Goal: Task Accomplishment & Management: Manage account settings

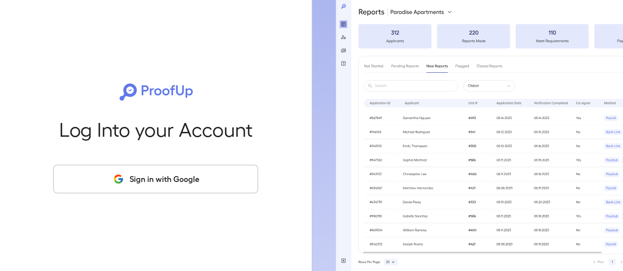
drag, startPoint x: 190, startPoint y: 177, endPoint x: 169, endPoint y: 161, distance: 26.0
click at [190, 177] on button "Sign in with Google" at bounding box center [155, 179] width 205 height 29
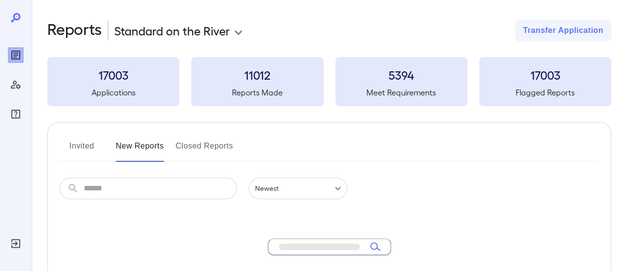
click at [83, 146] on button "Invited" at bounding box center [82, 150] width 44 height 24
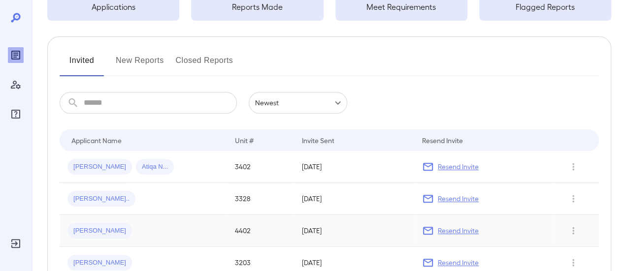
scroll to position [98, 0]
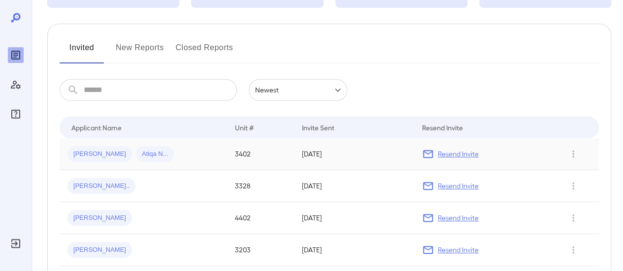
click at [164, 153] on div "[PERSON_NAME] Atiqa N..." at bounding box center [143, 154] width 152 height 16
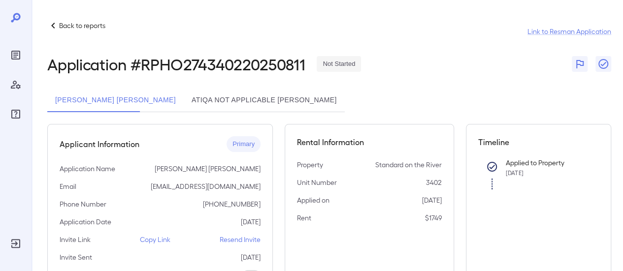
click at [191, 103] on button "Atiqa Not Applicable [PERSON_NAME]" at bounding box center [264, 101] width 161 height 24
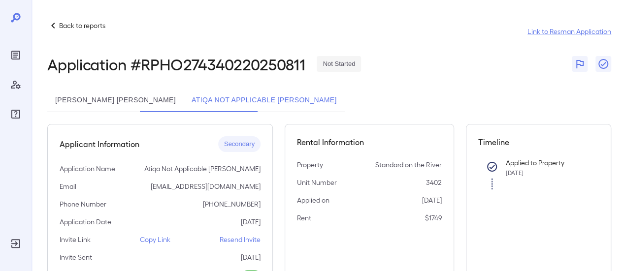
drag, startPoint x: 100, startPoint y: 100, endPoint x: 106, endPoint y: 96, distance: 7.1
click at [100, 99] on button "[PERSON_NAME] [PERSON_NAME]" at bounding box center [115, 101] width 136 height 24
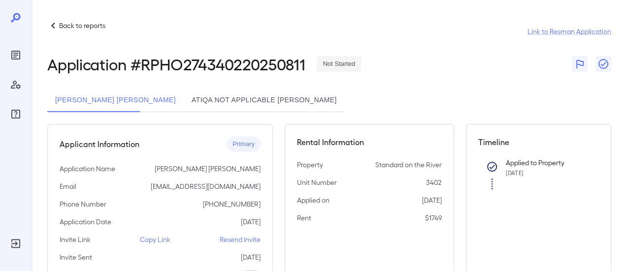
click at [50, 24] on icon at bounding box center [53, 26] width 12 height 12
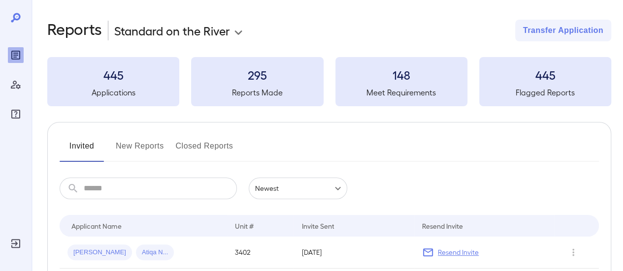
click at [151, 144] on button "New Reports" at bounding box center [140, 150] width 48 height 24
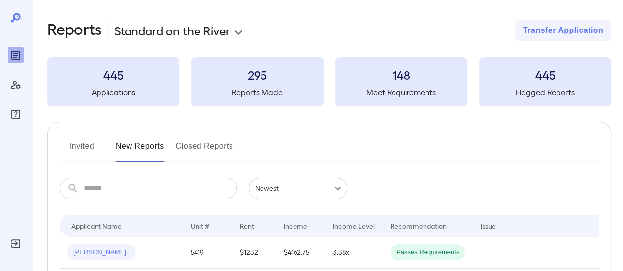
click at [69, 147] on button "Invited" at bounding box center [82, 150] width 44 height 24
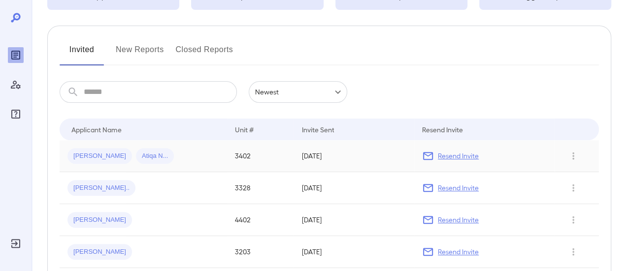
scroll to position [52, 0]
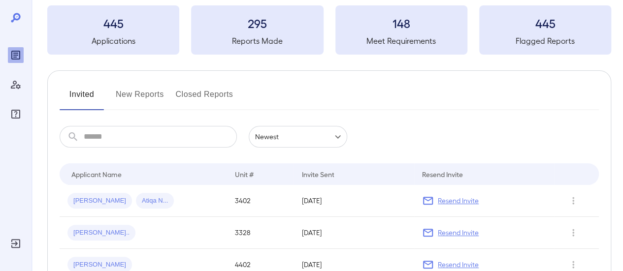
click at [125, 91] on button "New Reports" at bounding box center [140, 99] width 48 height 24
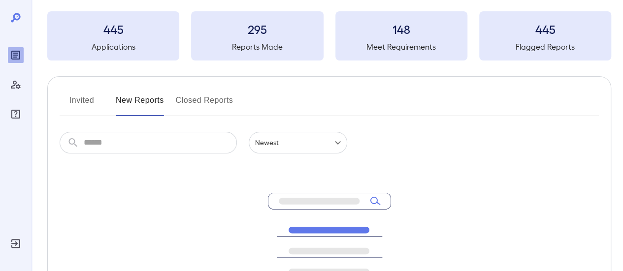
scroll to position [98, 0]
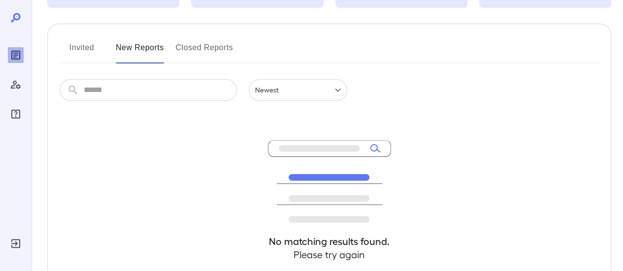
drag, startPoint x: 81, startPoint y: 50, endPoint x: 86, endPoint y: 51, distance: 5.4
click at [81, 49] on button "Invited" at bounding box center [82, 52] width 44 height 24
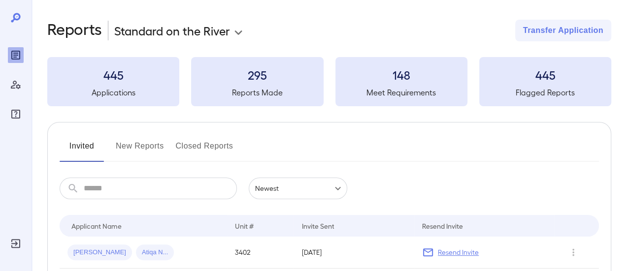
click at [140, 159] on button "New Reports" at bounding box center [140, 150] width 48 height 24
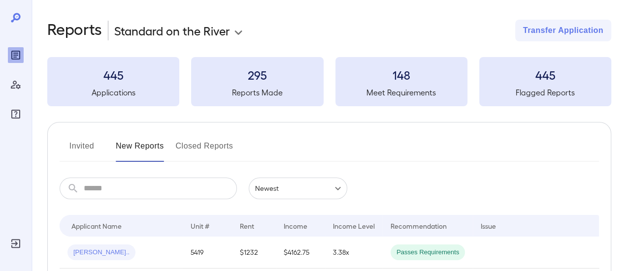
click at [65, 141] on button "Invited" at bounding box center [82, 150] width 44 height 24
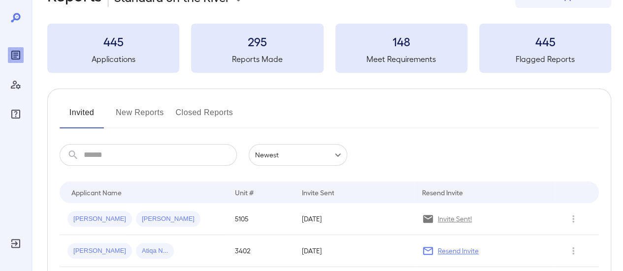
scroll to position [49, 0]
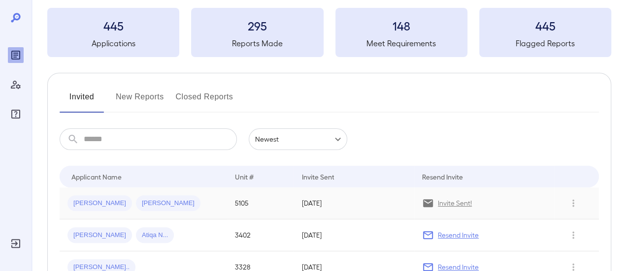
click at [91, 202] on span "[PERSON_NAME]" at bounding box center [99, 203] width 64 height 9
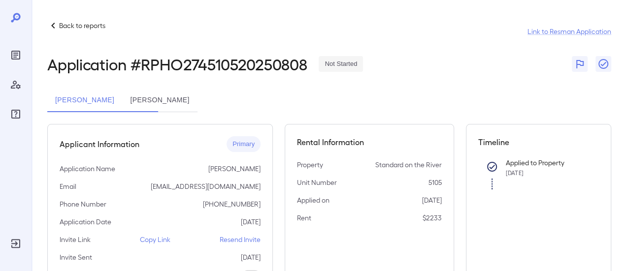
click at [197, 99] on button "[PERSON_NAME]" at bounding box center [159, 101] width 75 height 24
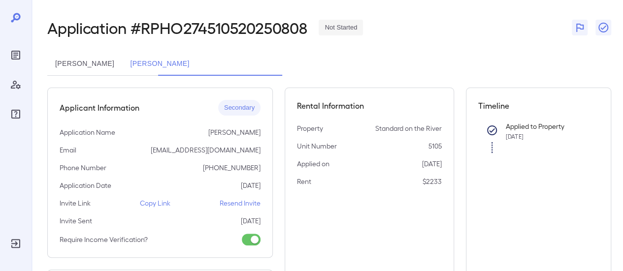
scroll to position [49, 0]
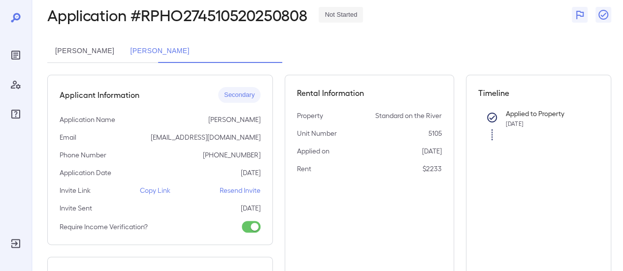
click at [246, 191] on p "Resend Invite" at bounding box center [240, 191] width 41 height 10
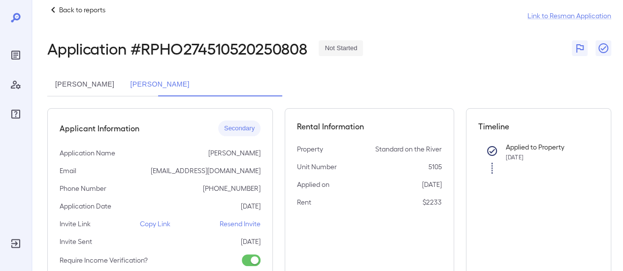
scroll to position [0, 0]
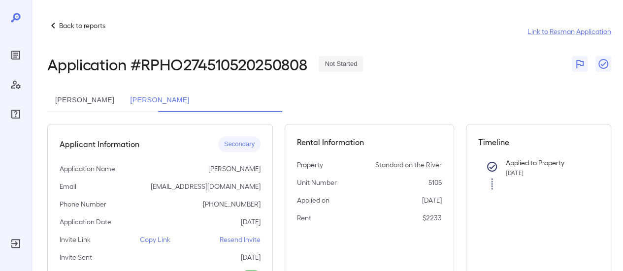
click at [122, 103] on button "[PERSON_NAME]" at bounding box center [84, 101] width 75 height 24
click at [65, 27] on p "Back to reports" at bounding box center [82, 26] width 46 height 10
